Goal: Navigation & Orientation: Find specific page/section

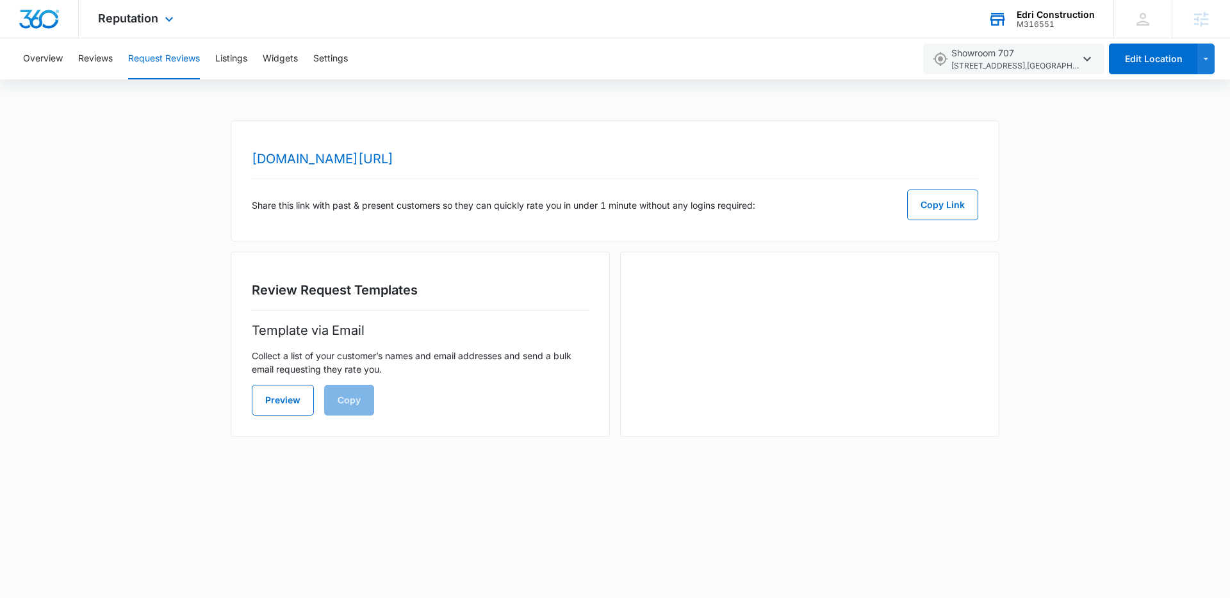
click at [1066, 28] on div "M316551" at bounding box center [1056, 24] width 78 height 9
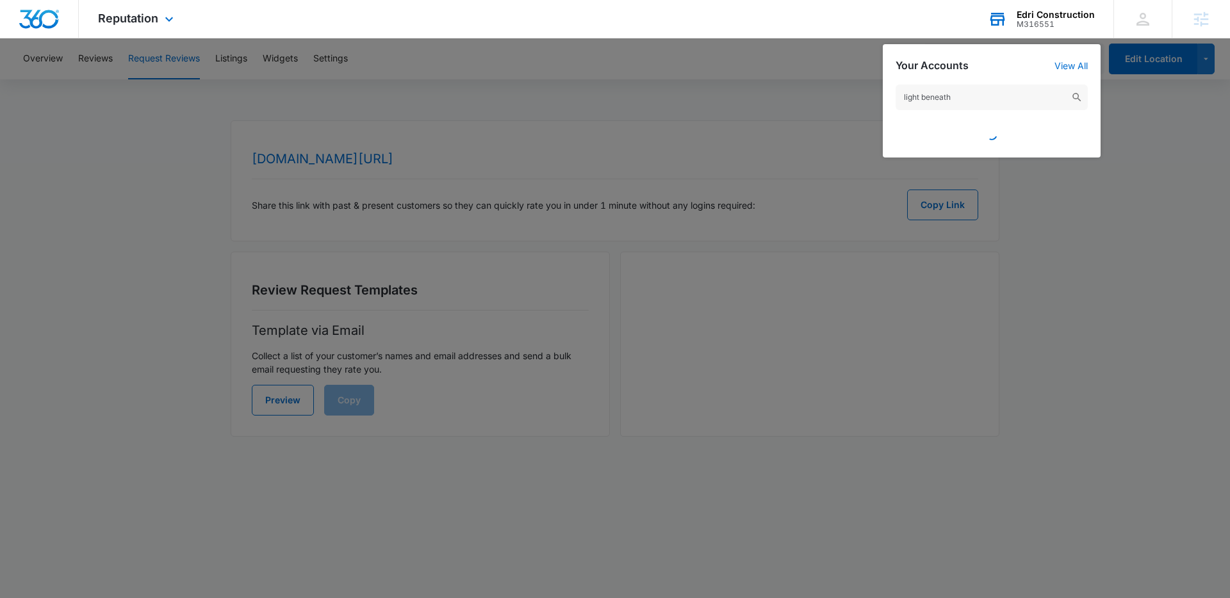
type input "light beneath"
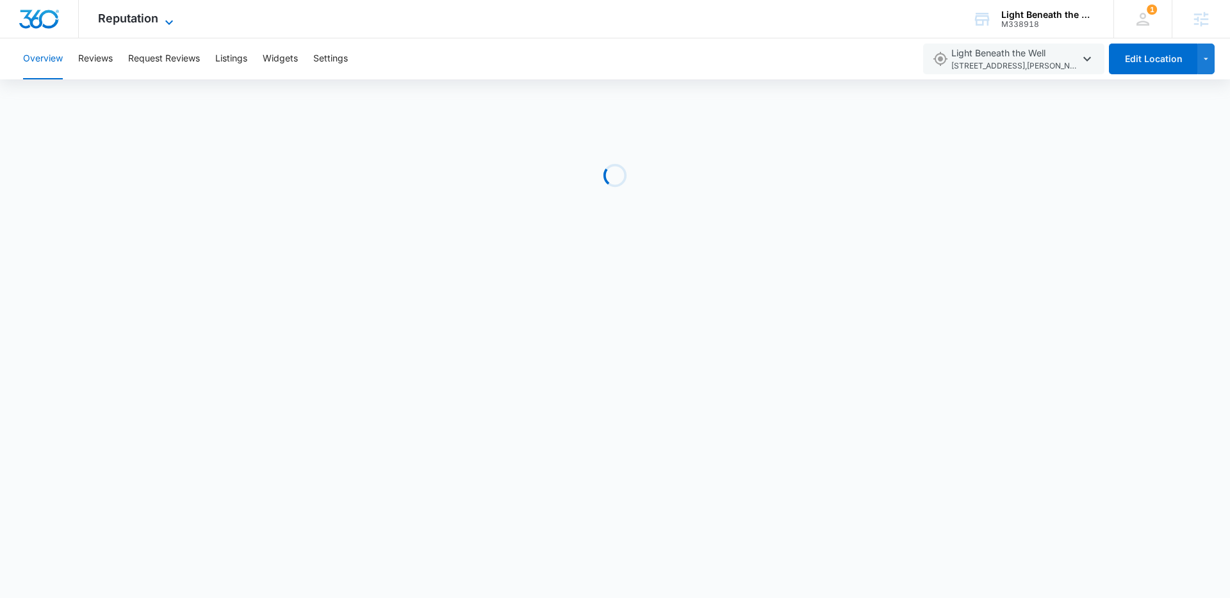
click at [155, 13] on span "Reputation" at bounding box center [128, 18] width 60 height 13
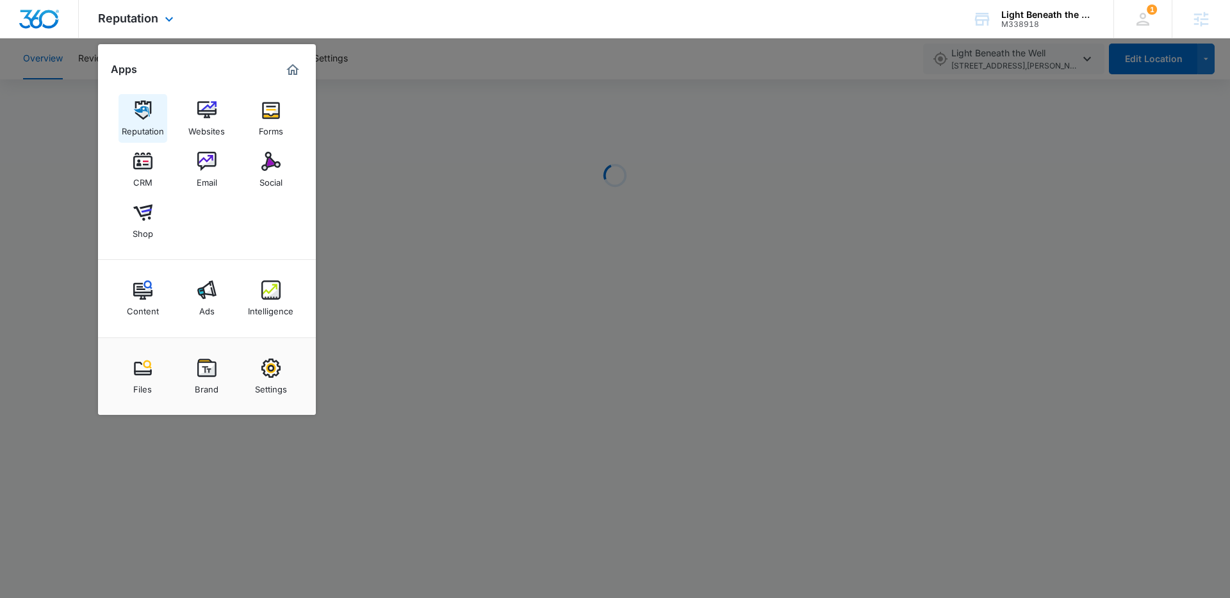
click at [136, 101] on img at bounding box center [142, 110] width 19 height 19
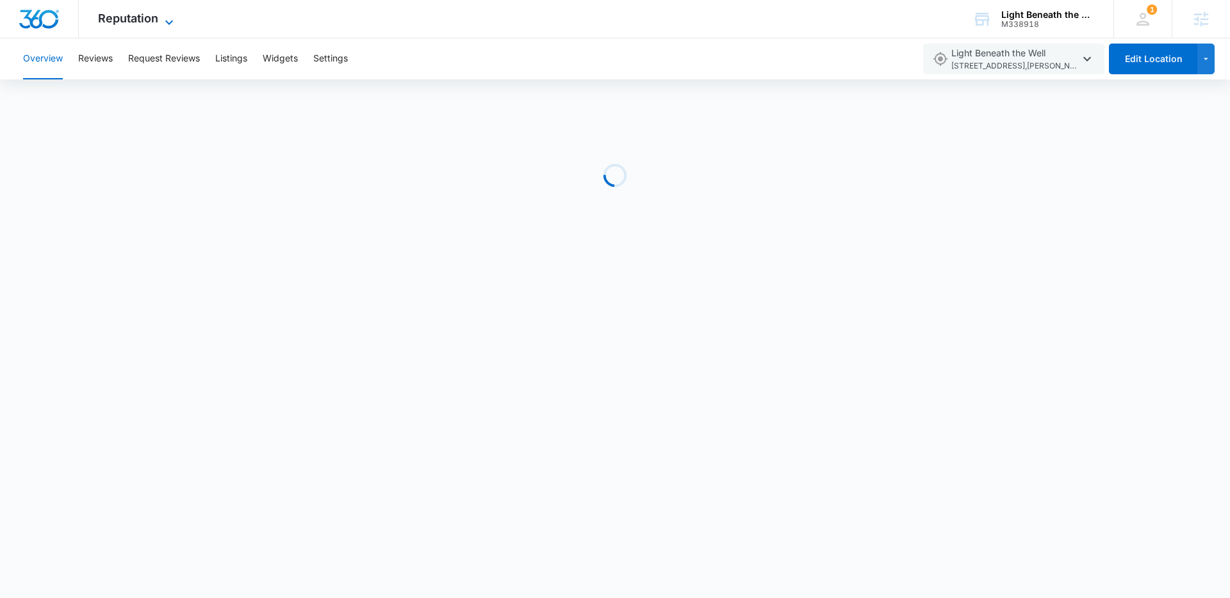
click at [136, 21] on span "Reputation" at bounding box center [128, 18] width 60 height 13
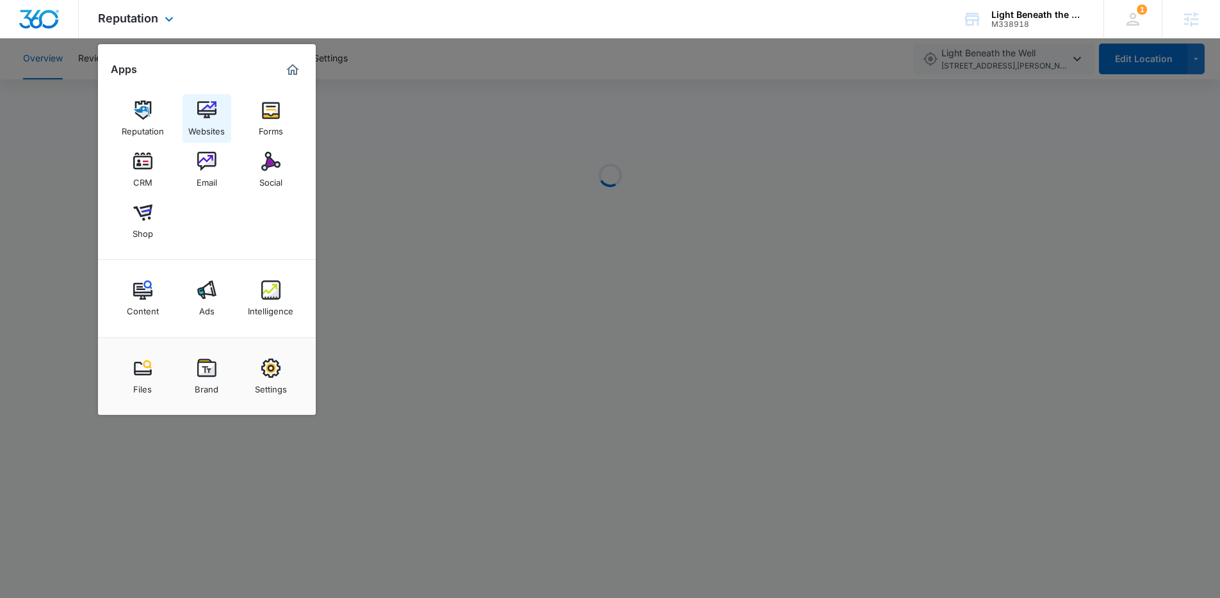
click at [209, 113] on img at bounding box center [206, 110] width 19 height 19
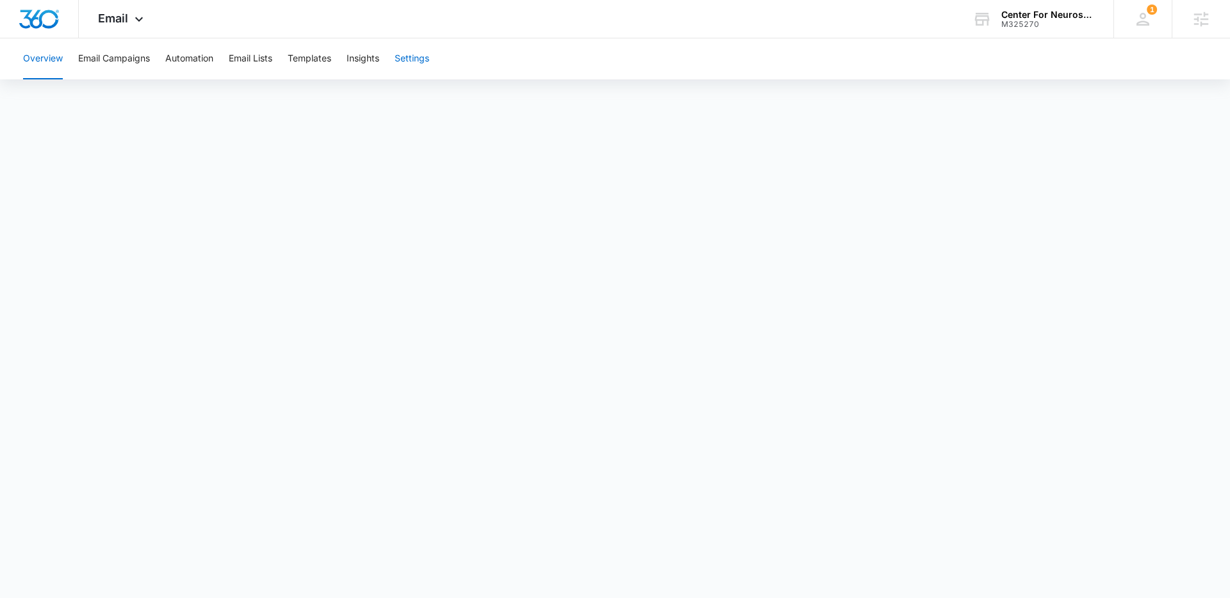
click at [404, 65] on button "Settings" at bounding box center [412, 58] width 35 height 41
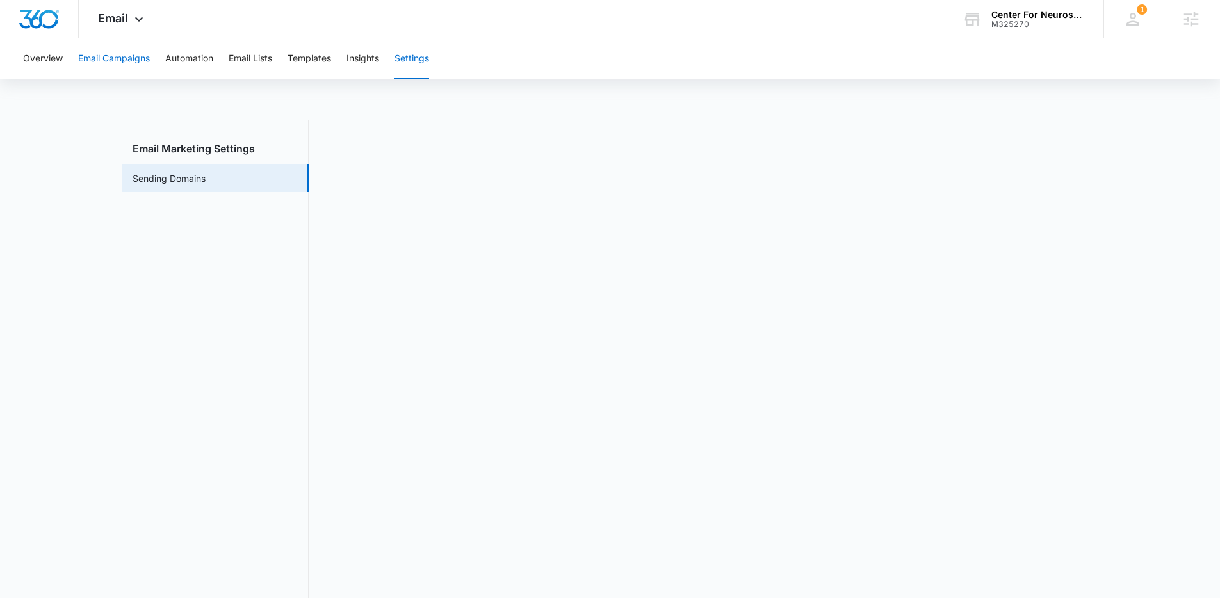
click at [109, 65] on button "Email Campaigns" at bounding box center [114, 58] width 72 height 41
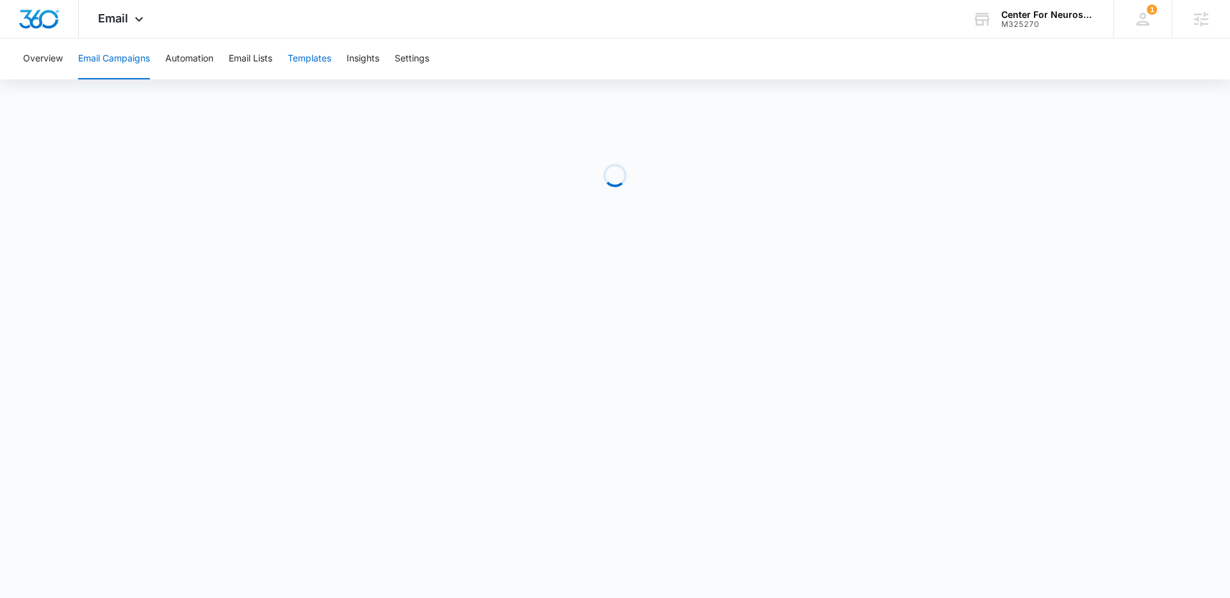
click at [298, 55] on button "Templates" at bounding box center [310, 58] width 44 height 41
click at [181, 64] on button "Automation" at bounding box center [189, 58] width 48 height 41
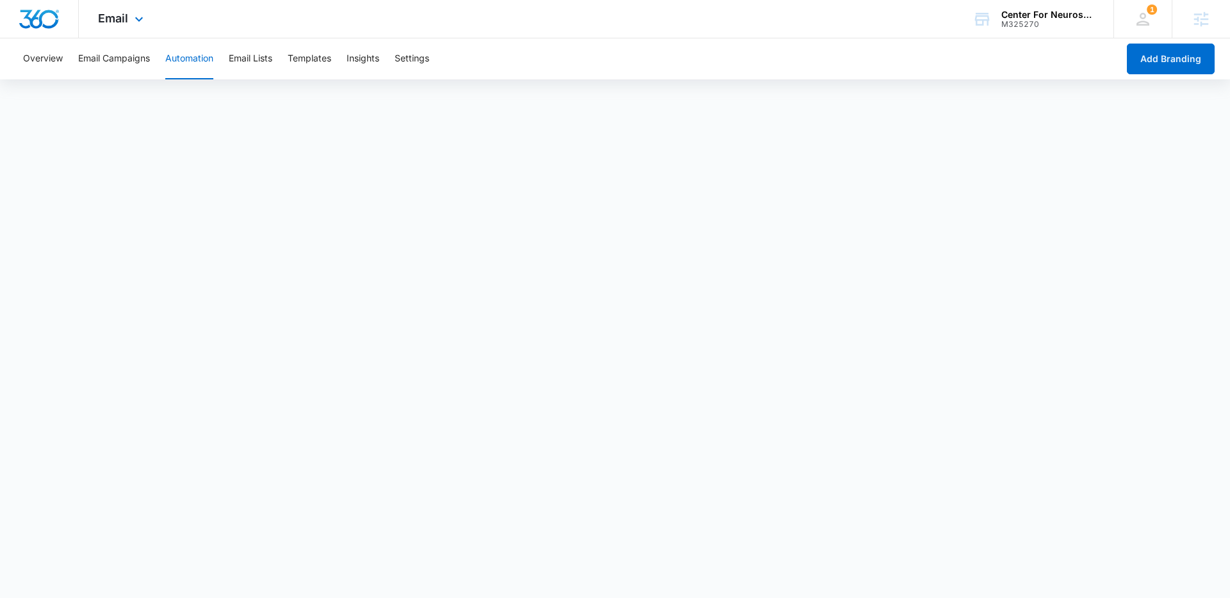
click at [112, 25] on div "Email Apps Reputation Forms CRM Email Social Content Ads Intelligence Files Bra…" at bounding box center [122, 19] width 87 height 38
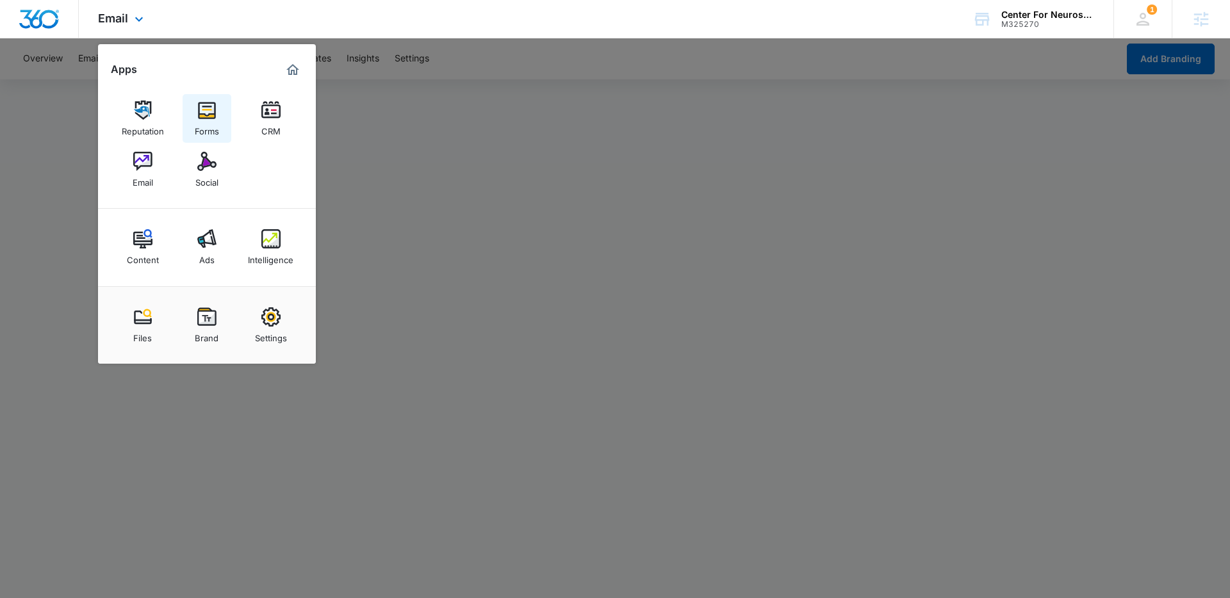
click at [188, 128] on link "Forms" at bounding box center [207, 118] width 49 height 49
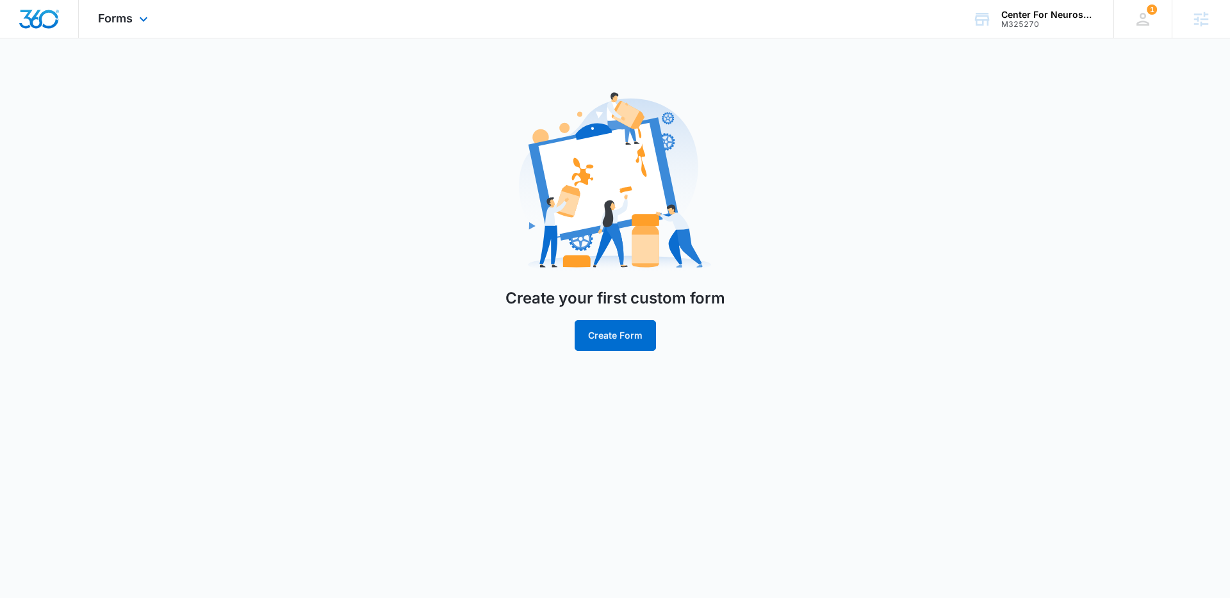
click at [127, 8] on div "Forms Apps Reputation Forms CRM Email Social Content Ads Intelligence Files Bra…" at bounding box center [125, 19] width 92 height 38
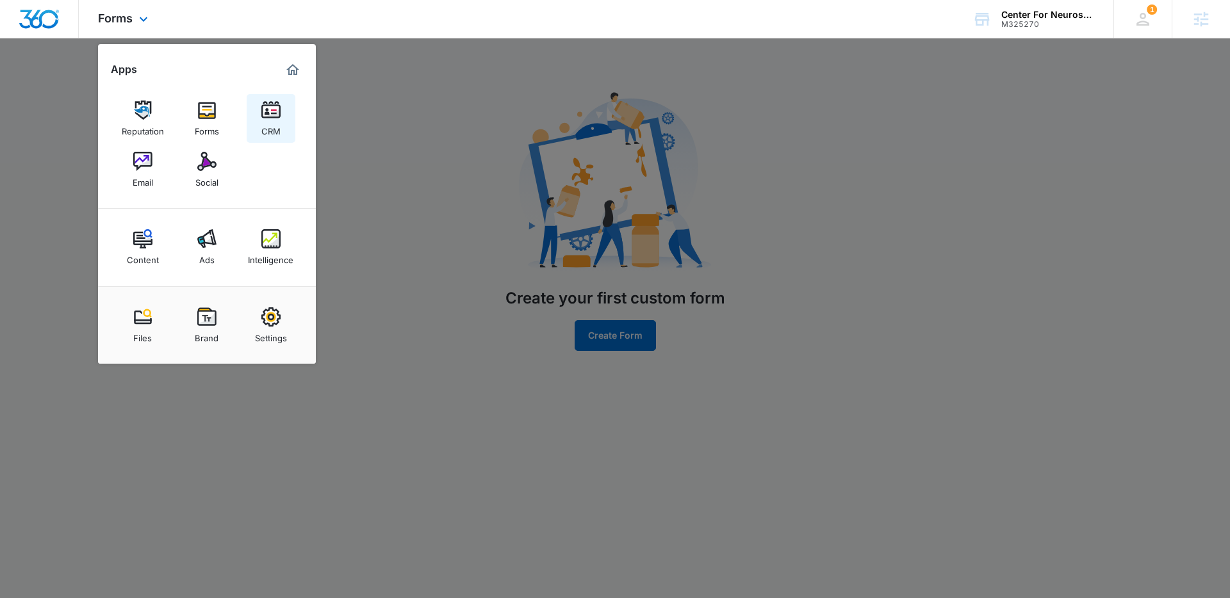
click at [285, 119] on link "CRM" at bounding box center [271, 118] width 49 height 49
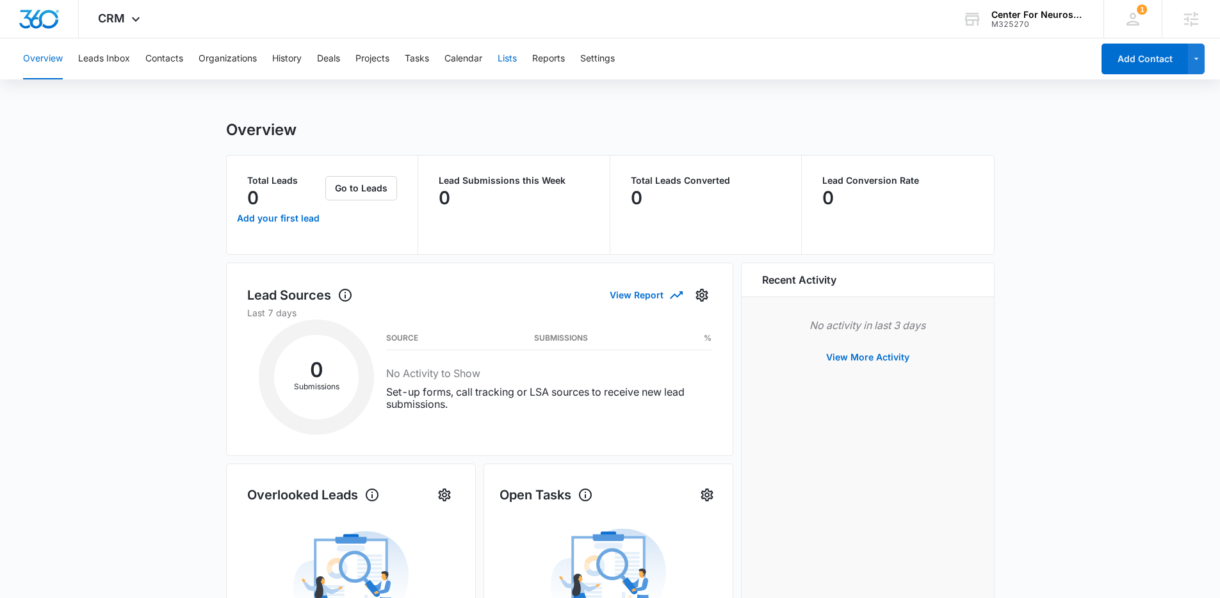
click at [514, 66] on button "Lists" at bounding box center [507, 58] width 19 height 41
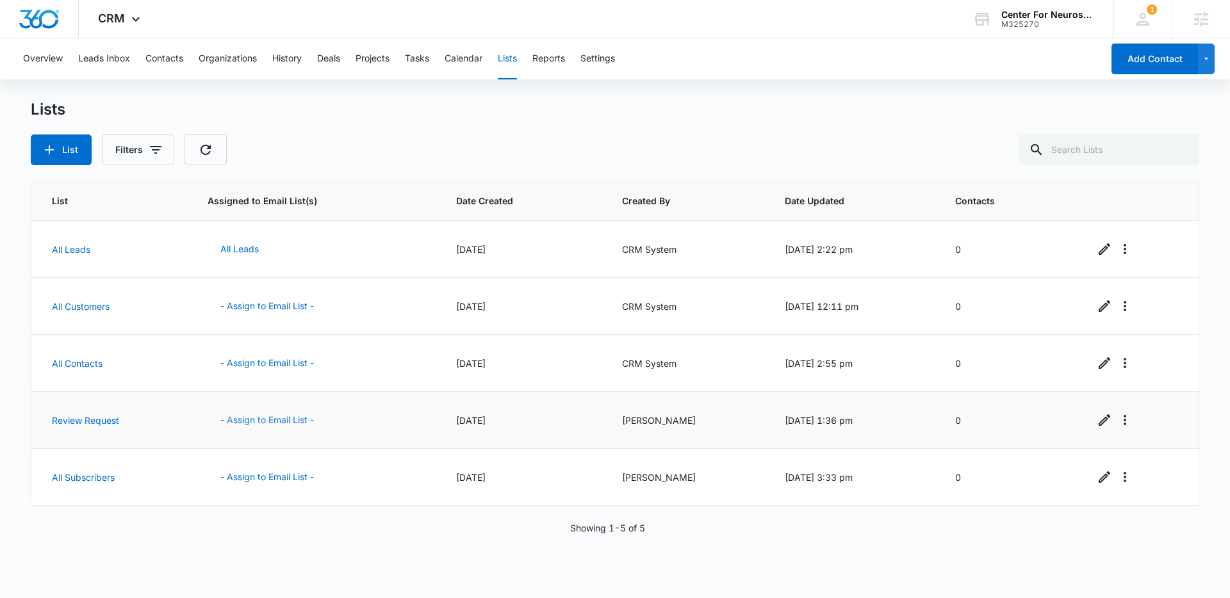
click at [263, 420] on button "- Assign to Email List -" at bounding box center [267, 420] width 119 height 31
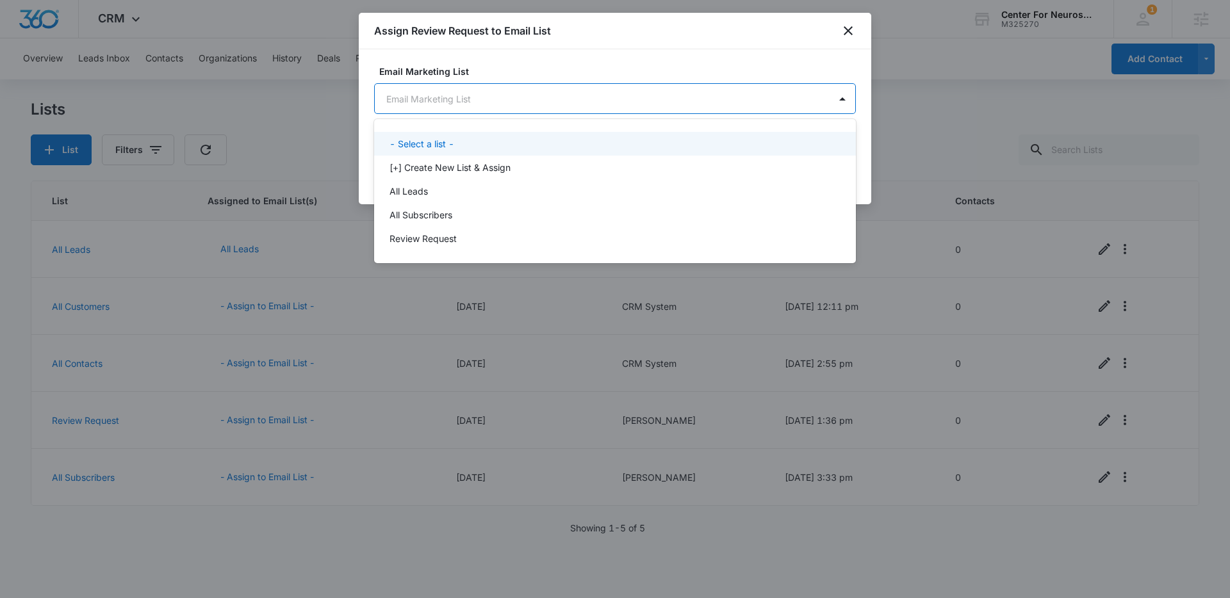
drag, startPoint x: 562, startPoint y: 97, endPoint x: 555, endPoint y: 109, distance: 13.2
click at [562, 97] on body "CRM Apps Reputation Forms CRM Email Social Content Ads Intelligence Files Brand…" at bounding box center [615, 299] width 1230 height 598
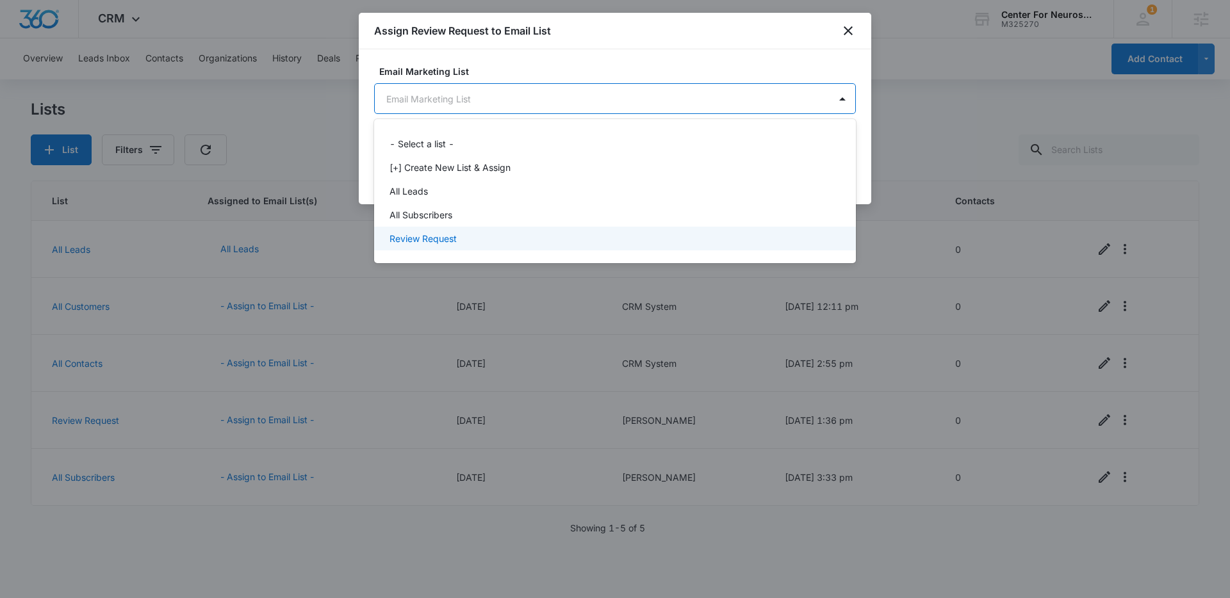
drag, startPoint x: 506, startPoint y: 234, endPoint x: 603, endPoint y: 229, distance: 97.5
click at [506, 234] on div "Review Request" at bounding box center [613, 238] width 448 height 13
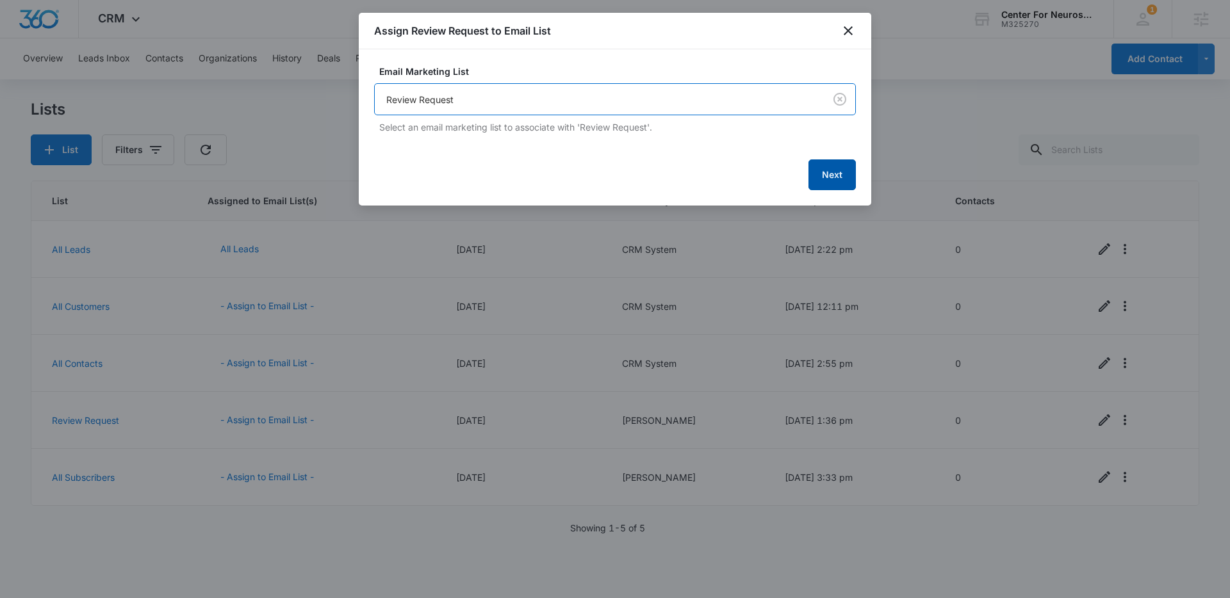
click at [839, 183] on button "Next" at bounding box center [831, 175] width 47 height 31
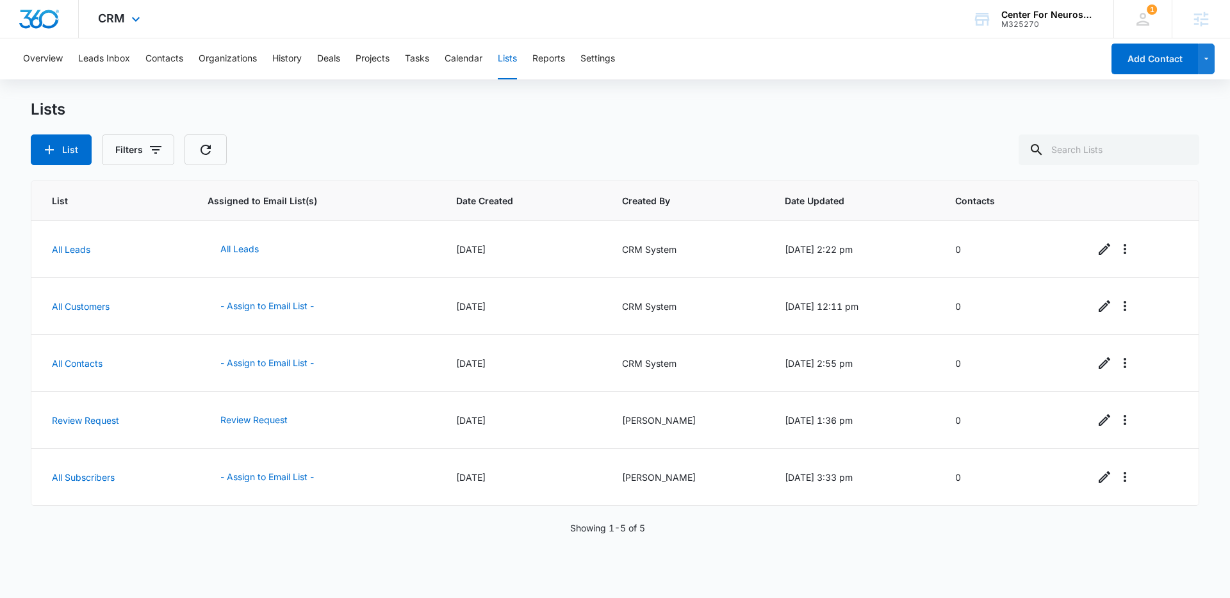
click at [28, 14] on img "Dashboard" at bounding box center [39, 19] width 41 height 19
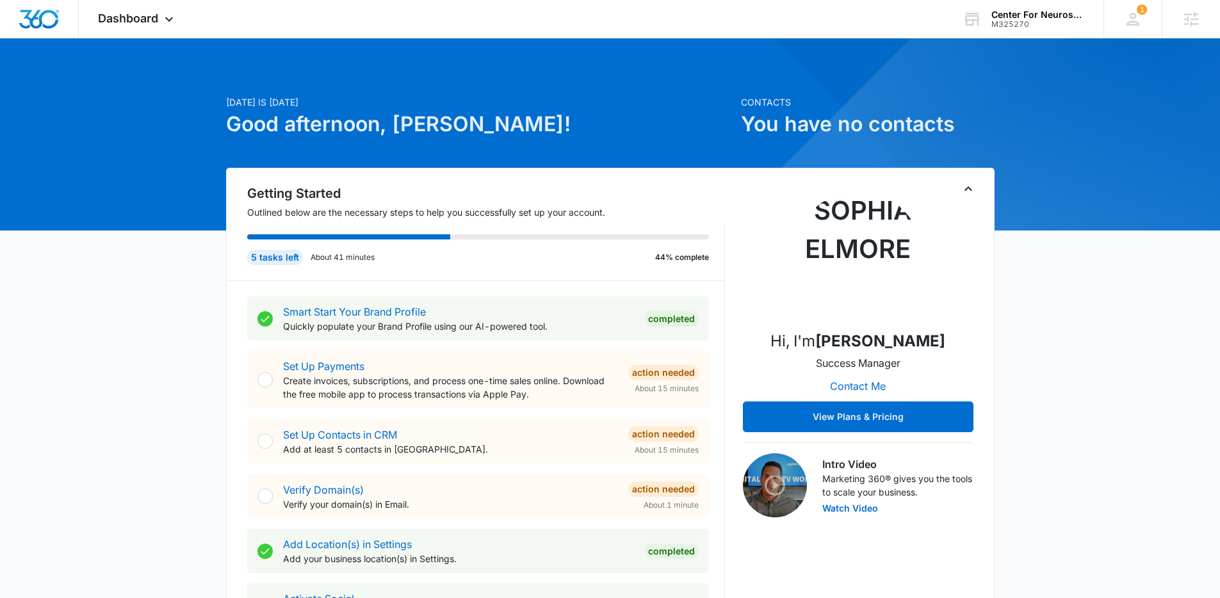
click at [1028, 13] on div "Center For Neurosciences" at bounding box center [1039, 15] width 94 height 10
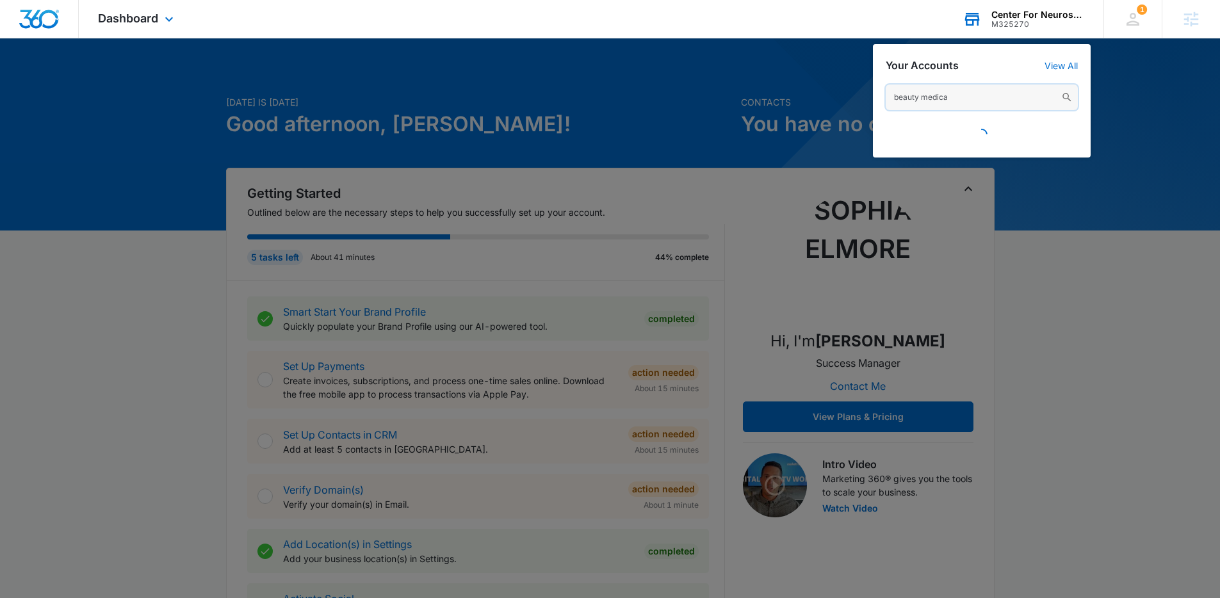
type input "beauty medical"
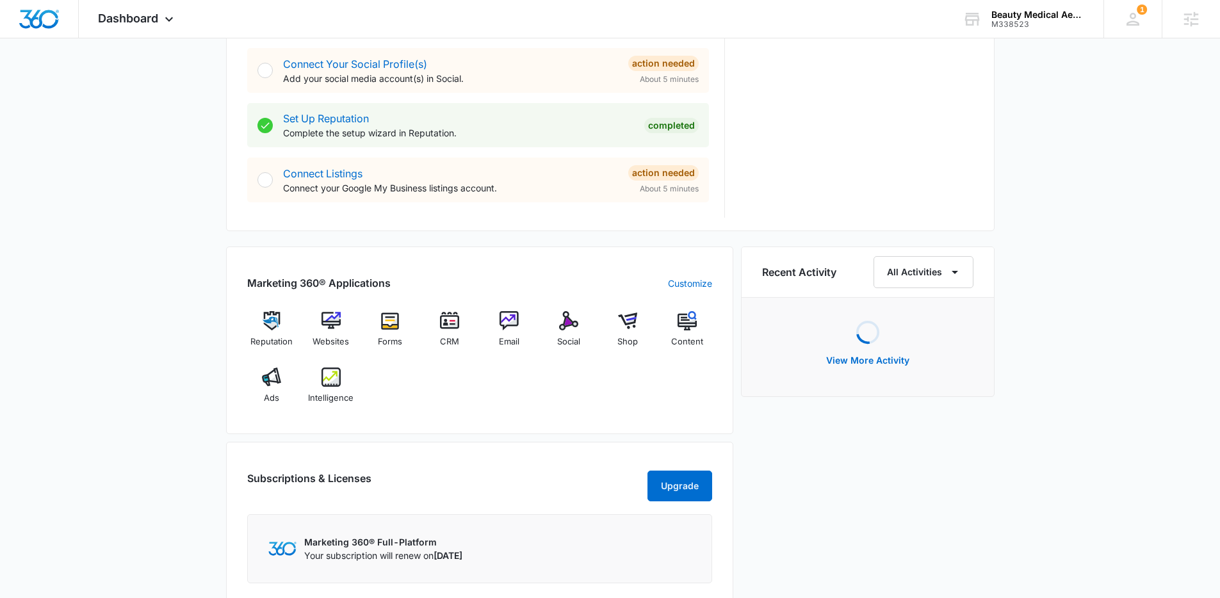
scroll to position [652, 0]
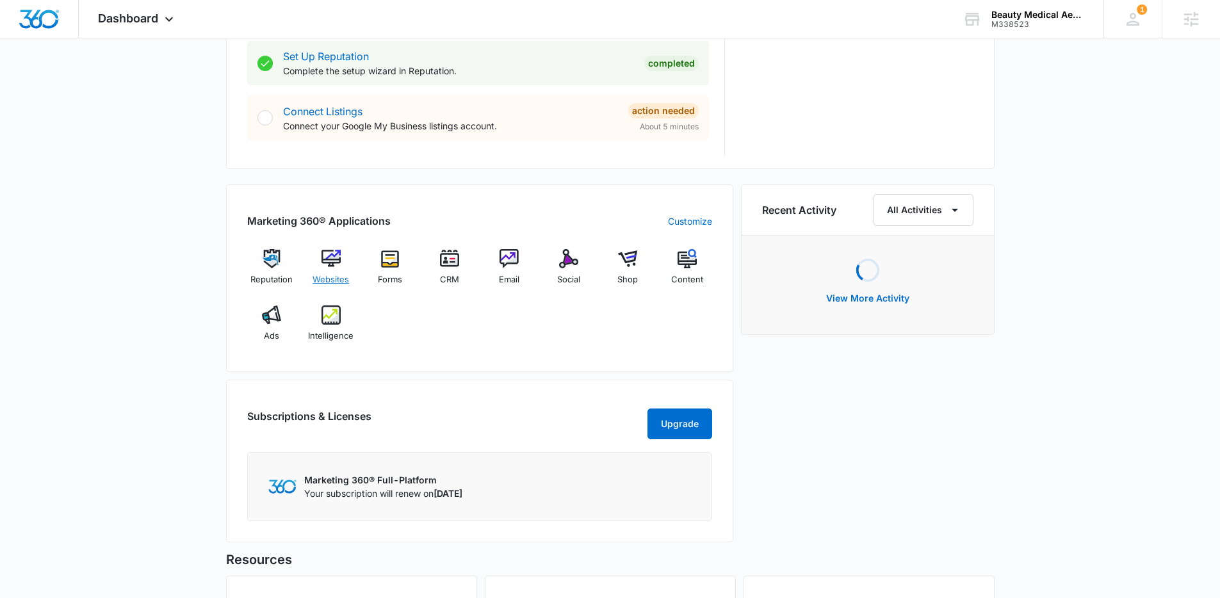
click at [344, 261] on div "Websites" at bounding box center [330, 272] width 49 height 46
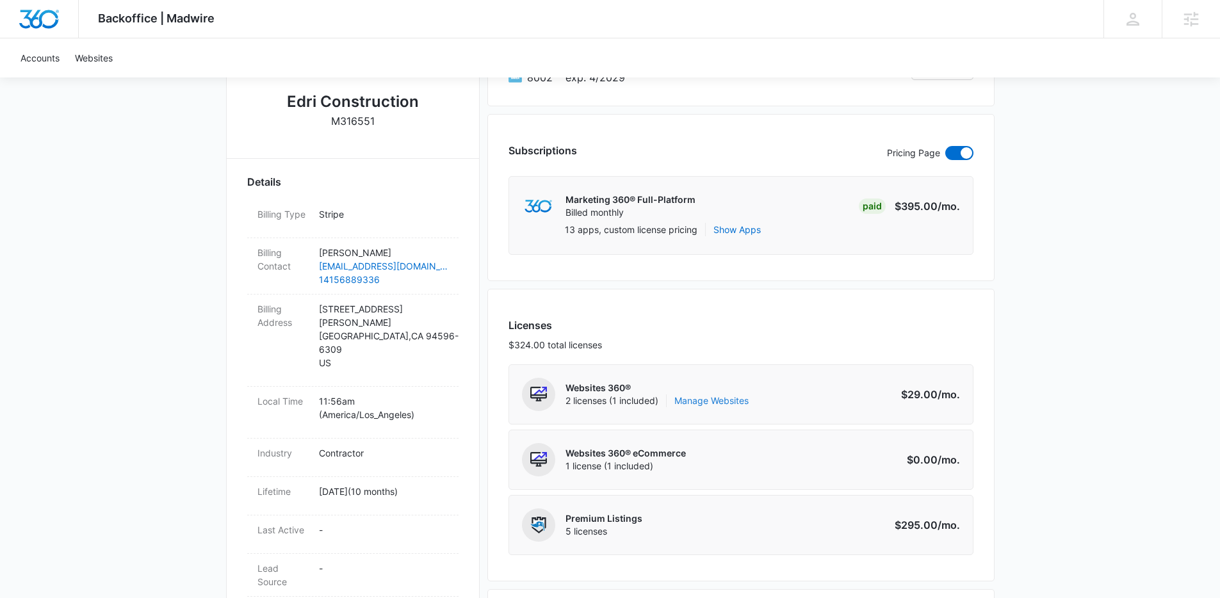
scroll to position [288, 0]
click at [722, 398] on link "Manage Websites" at bounding box center [712, 399] width 74 height 13
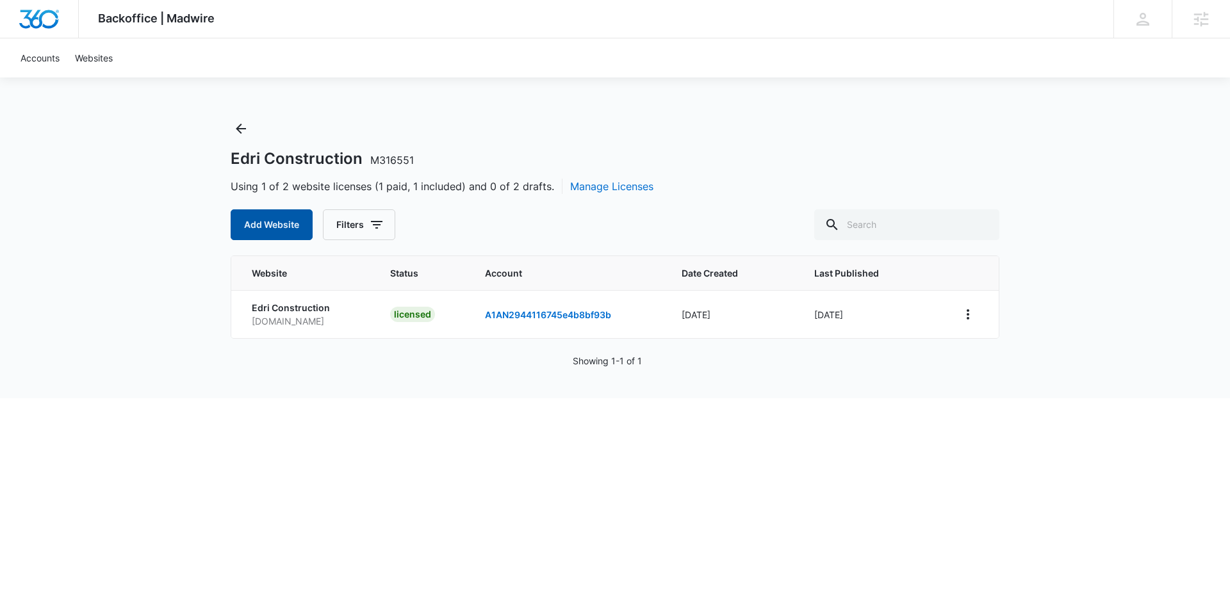
click at [270, 227] on button "Add Website" at bounding box center [272, 224] width 82 height 31
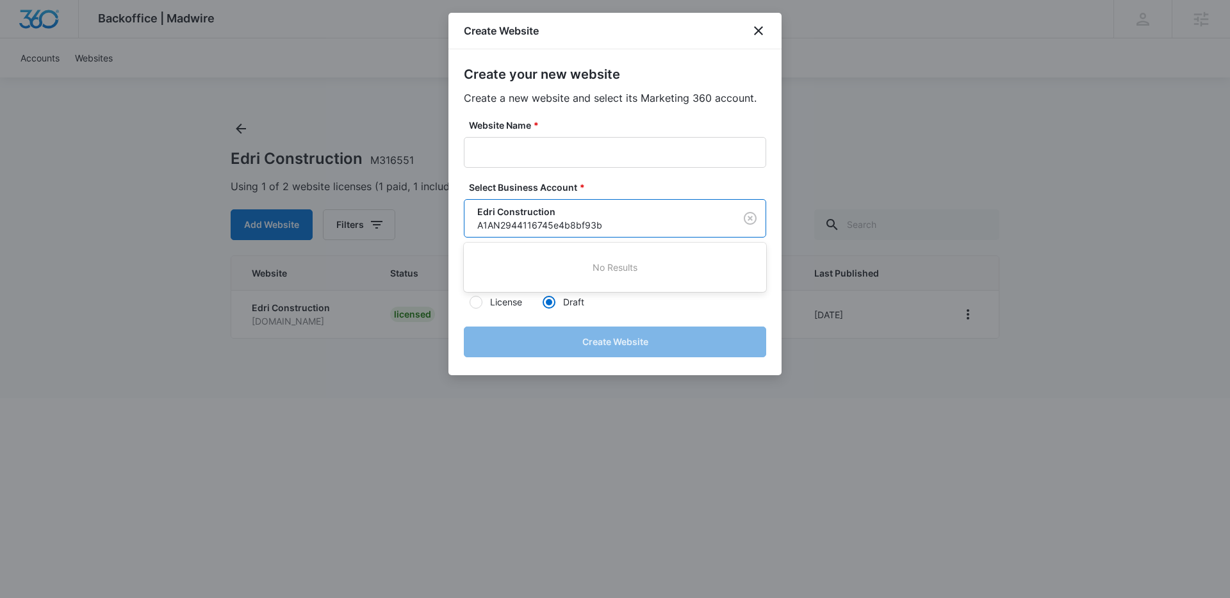
click at [613, 205] on body "Backoffice | Madwire Apps Settings Eryn Anderson Eryn.Anderson@madwire.com My P…" at bounding box center [615, 199] width 1230 height 398
click at [613, 206] on div at bounding box center [615, 299] width 1230 height 598
click at [757, 31] on icon "close" at bounding box center [758, 30] width 15 height 15
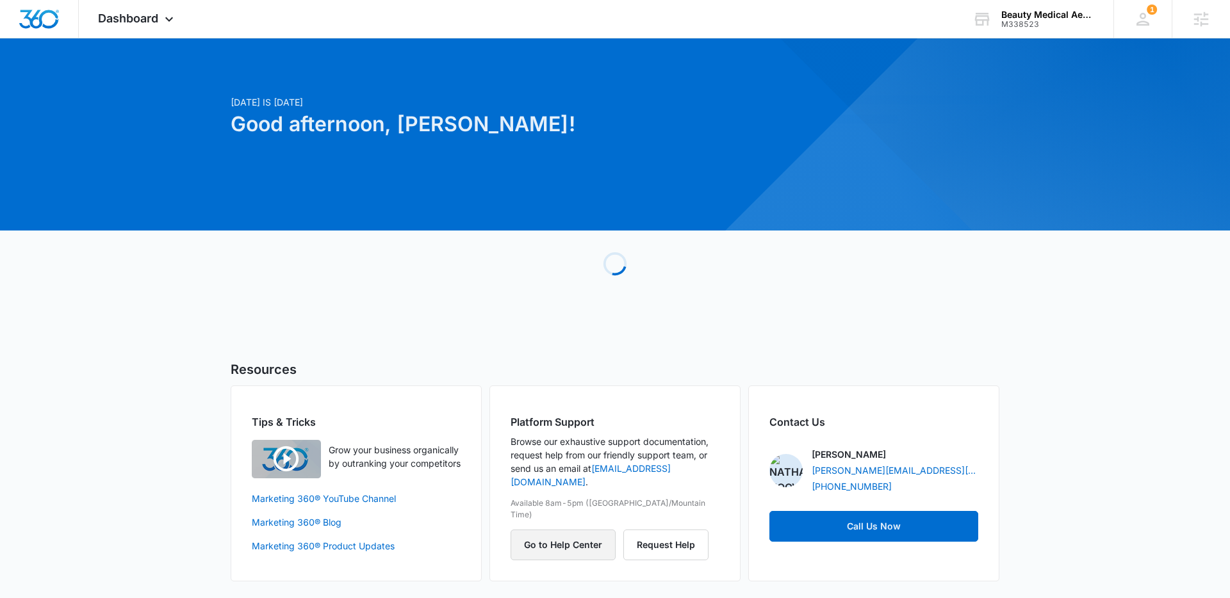
click at [576, 530] on button "Go to Help Center" at bounding box center [563, 545] width 105 height 31
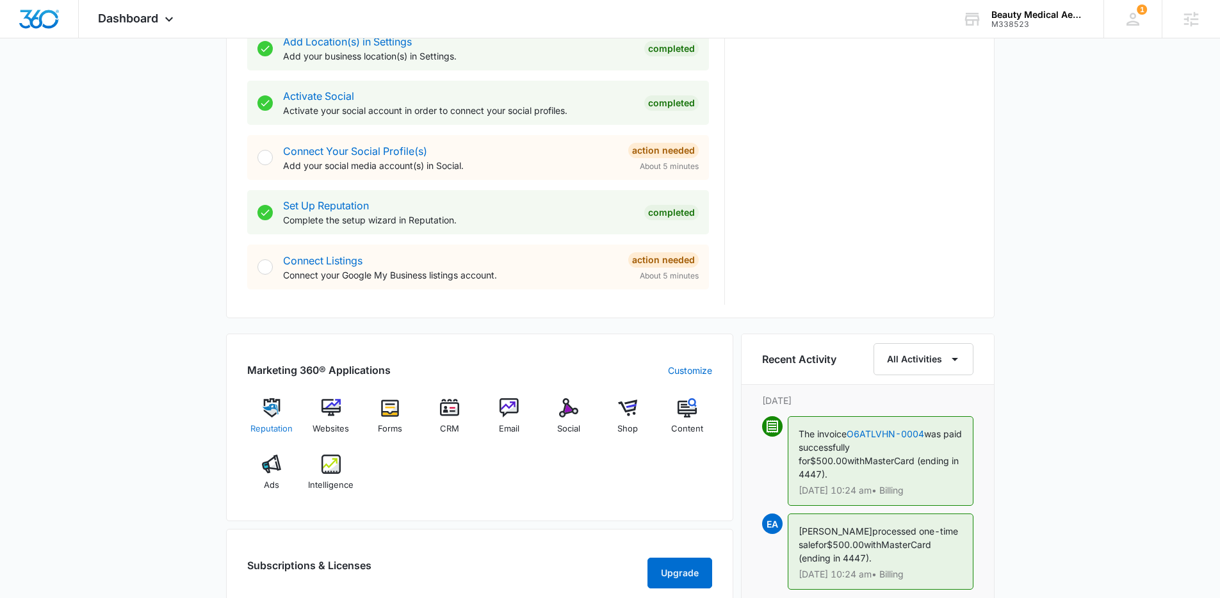
scroll to position [505, 0]
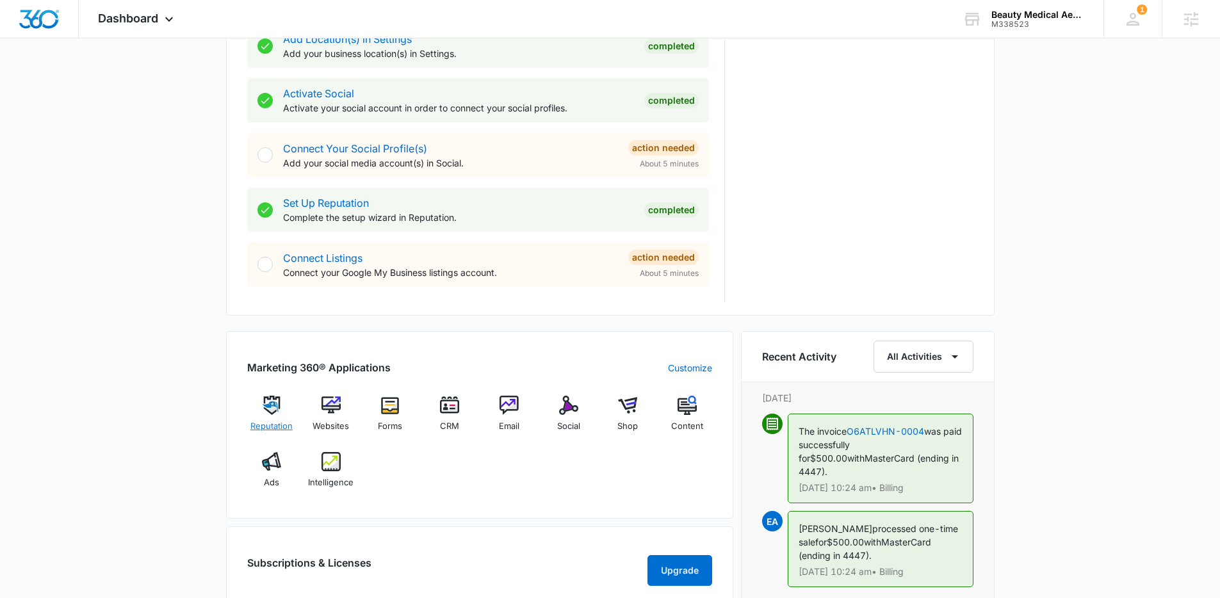
click at [272, 420] on span "Reputation" at bounding box center [271, 426] width 42 height 13
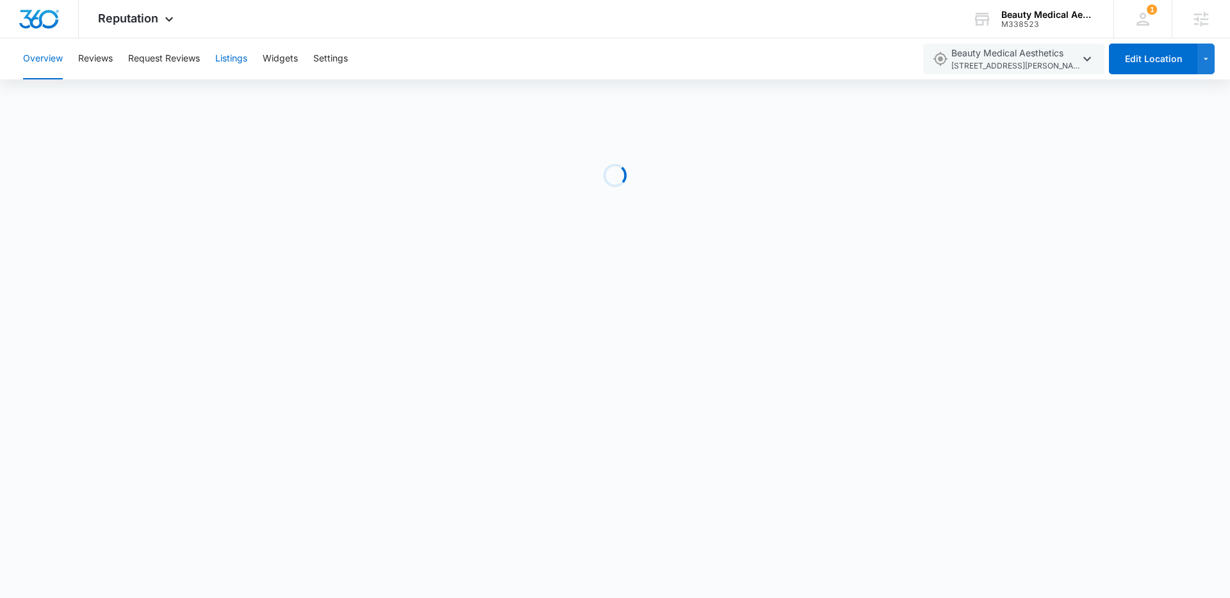
click at [224, 60] on button "Listings" at bounding box center [231, 58] width 32 height 41
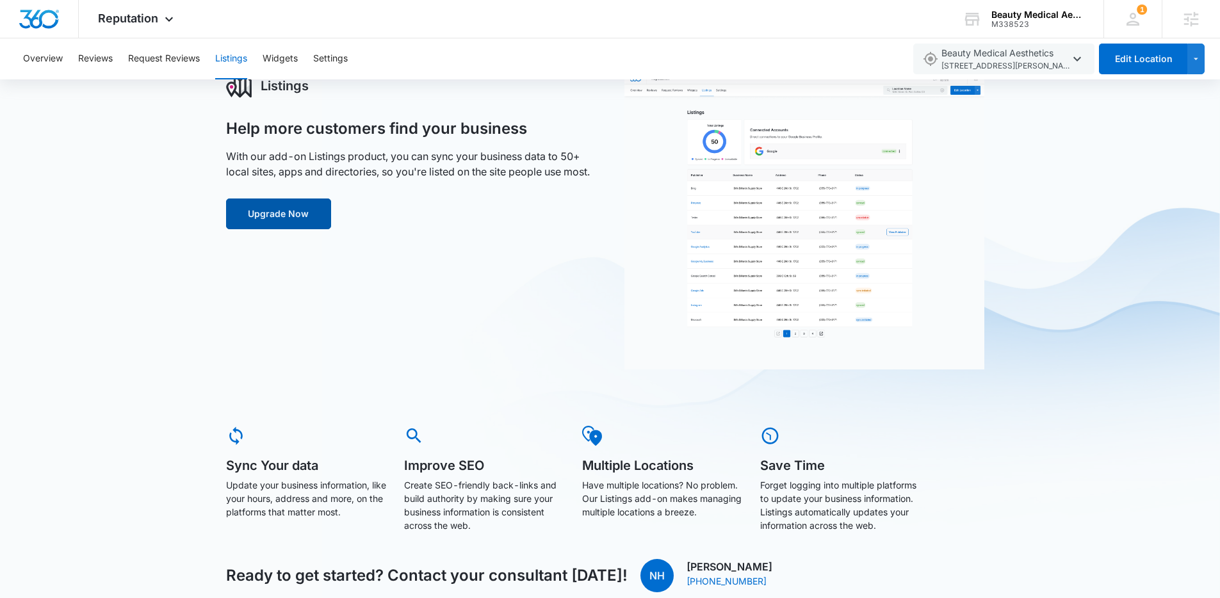
scroll to position [61, 0]
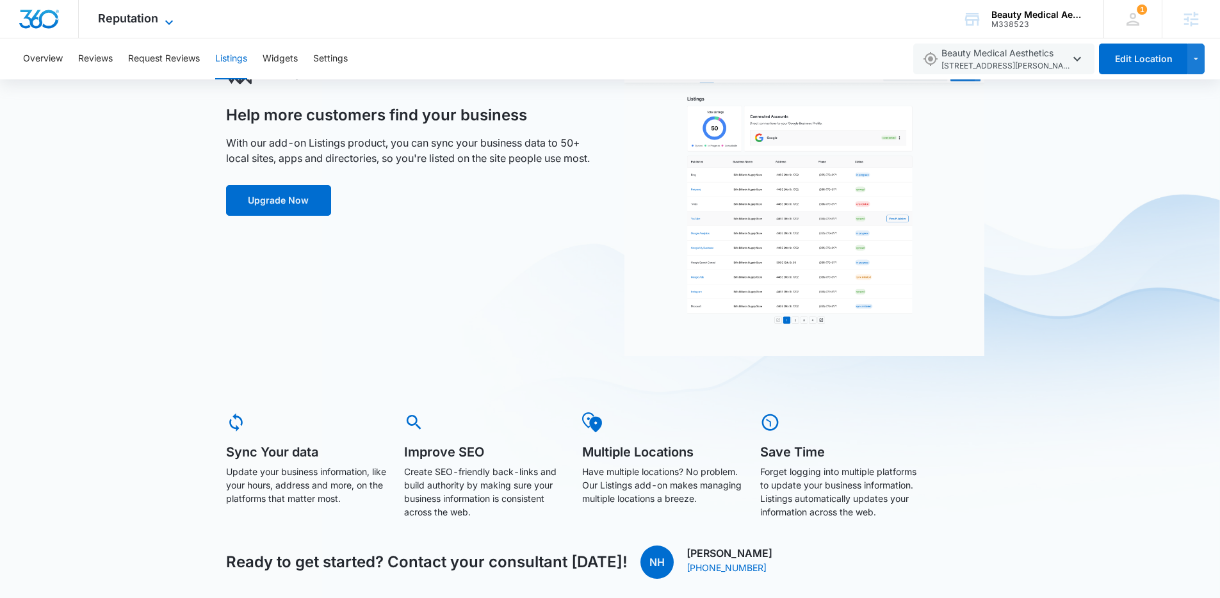
click at [118, 17] on span "Reputation" at bounding box center [128, 18] width 60 height 13
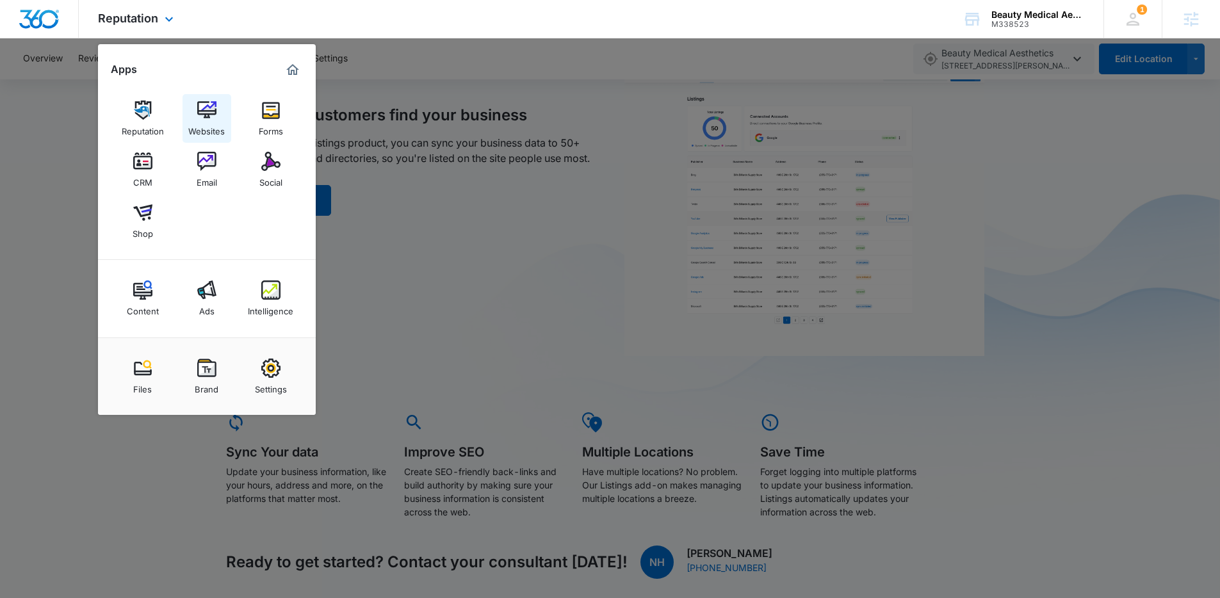
click at [214, 121] on div "Websites" at bounding box center [206, 128] width 37 height 17
